Goal: Task Accomplishment & Management: Use online tool/utility

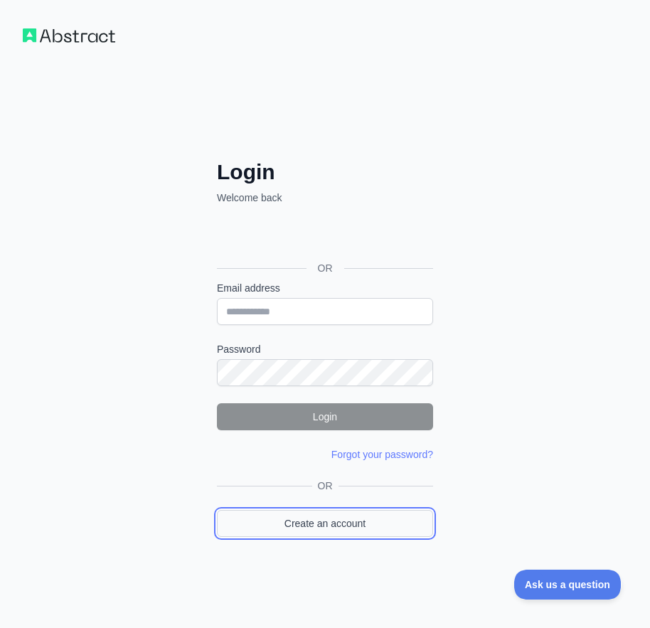
click at [350, 531] on link "Create an account" at bounding box center [325, 523] width 216 height 27
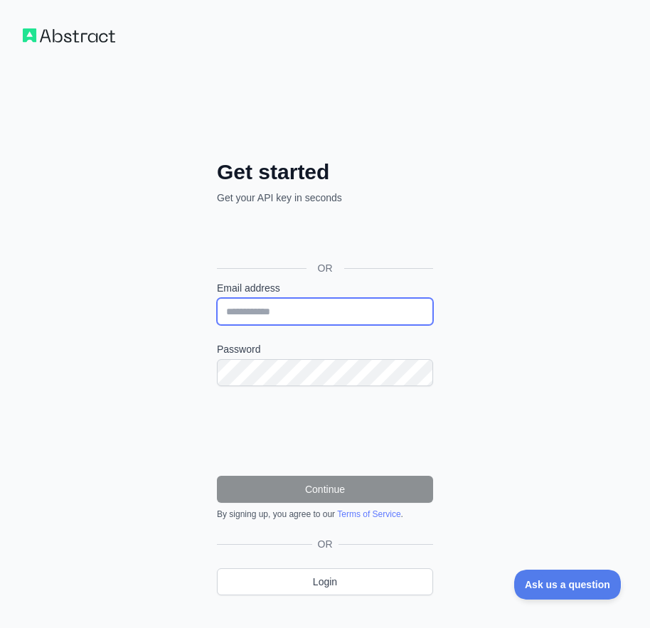
click at [274, 306] on input "Email address" at bounding box center [325, 311] width 216 height 27
paste input "**********"
type input "**********"
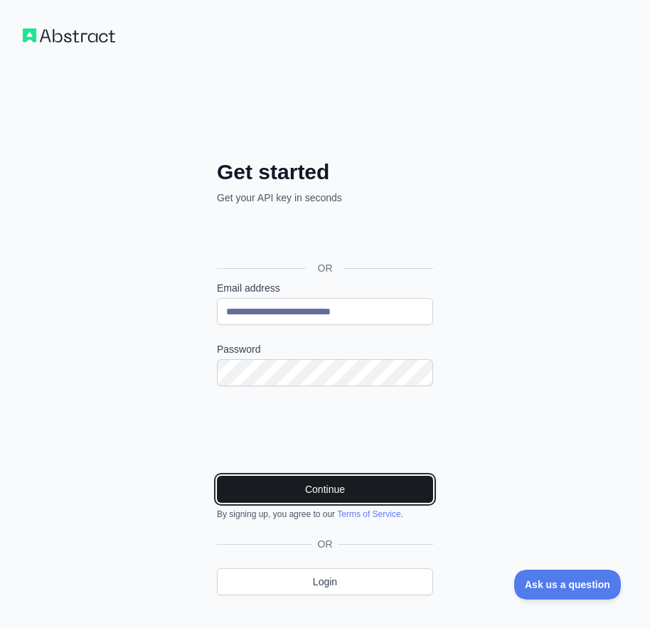
click at [287, 481] on button "Continue" at bounding box center [325, 489] width 216 height 27
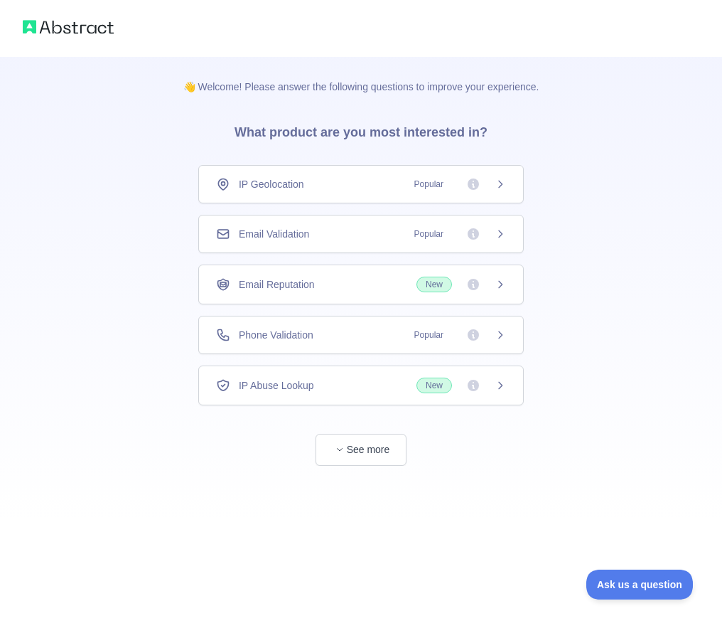
click at [338, 238] on div "Email Validation Popular" at bounding box center [361, 234] width 290 height 14
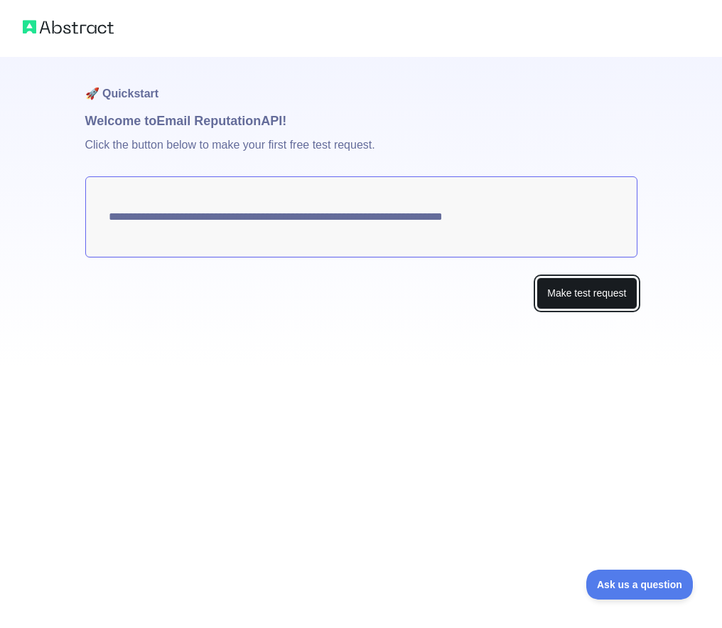
click at [568, 289] on button "Make test request" at bounding box center [587, 293] width 100 height 32
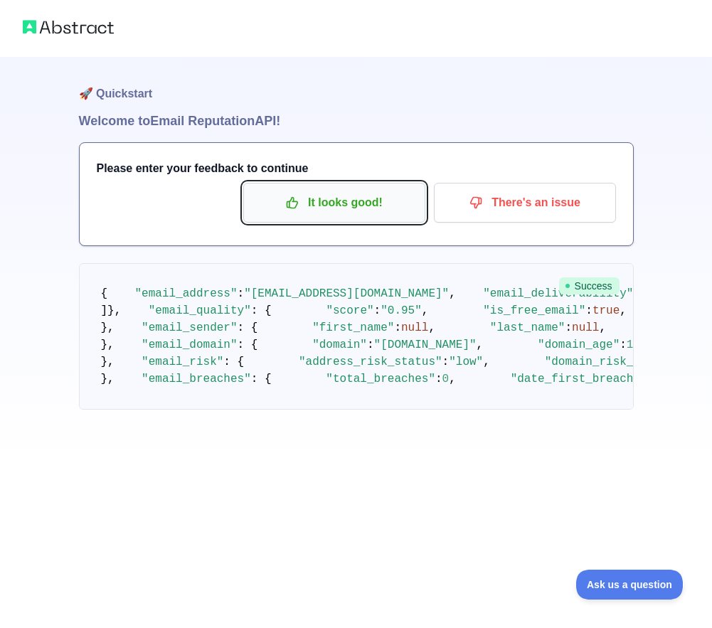
click at [316, 205] on p "It looks good!" at bounding box center [334, 203] width 161 height 24
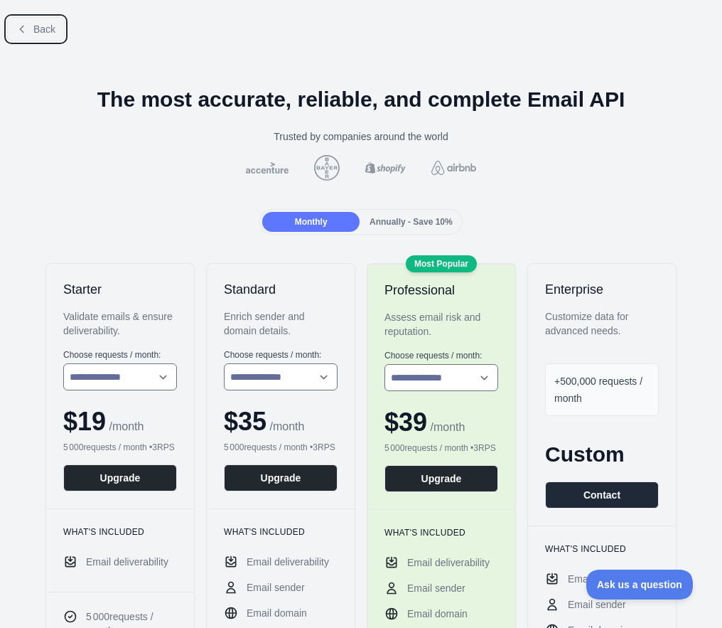
click at [36, 29] on span "Back" at bounding box center [44, 28] width 22 height 11
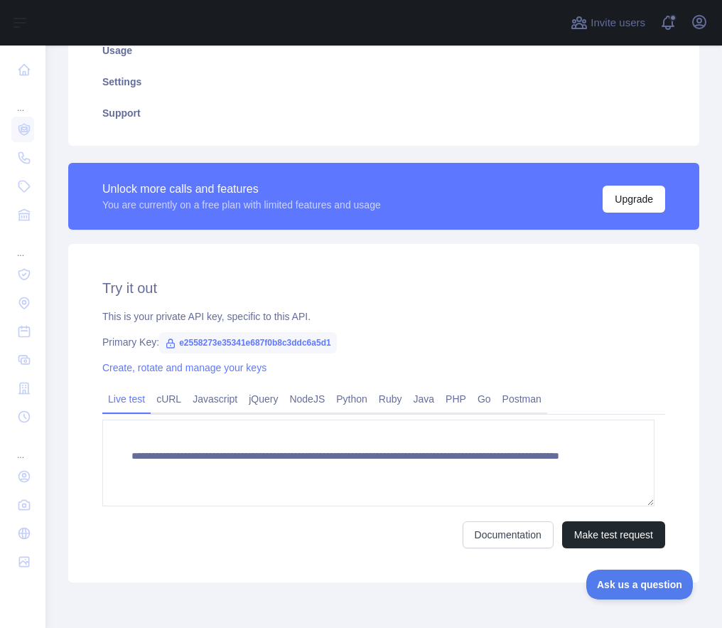
scroll to position [349, 0]
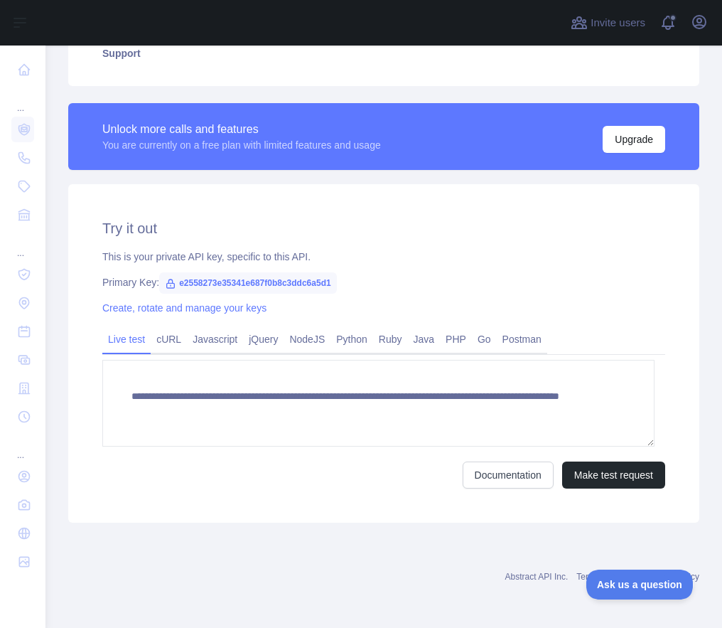
click at [277, 283] on span "e2558273e35341e687f0b8c3ddc6a5d1" at bounding box center [248, 282] width 178 height 21
copy span "e2558273e35341e687f0b8c3ddc6a5d1"
